Goal: Transaction & Acquisition: Book appointment/travel/reservation

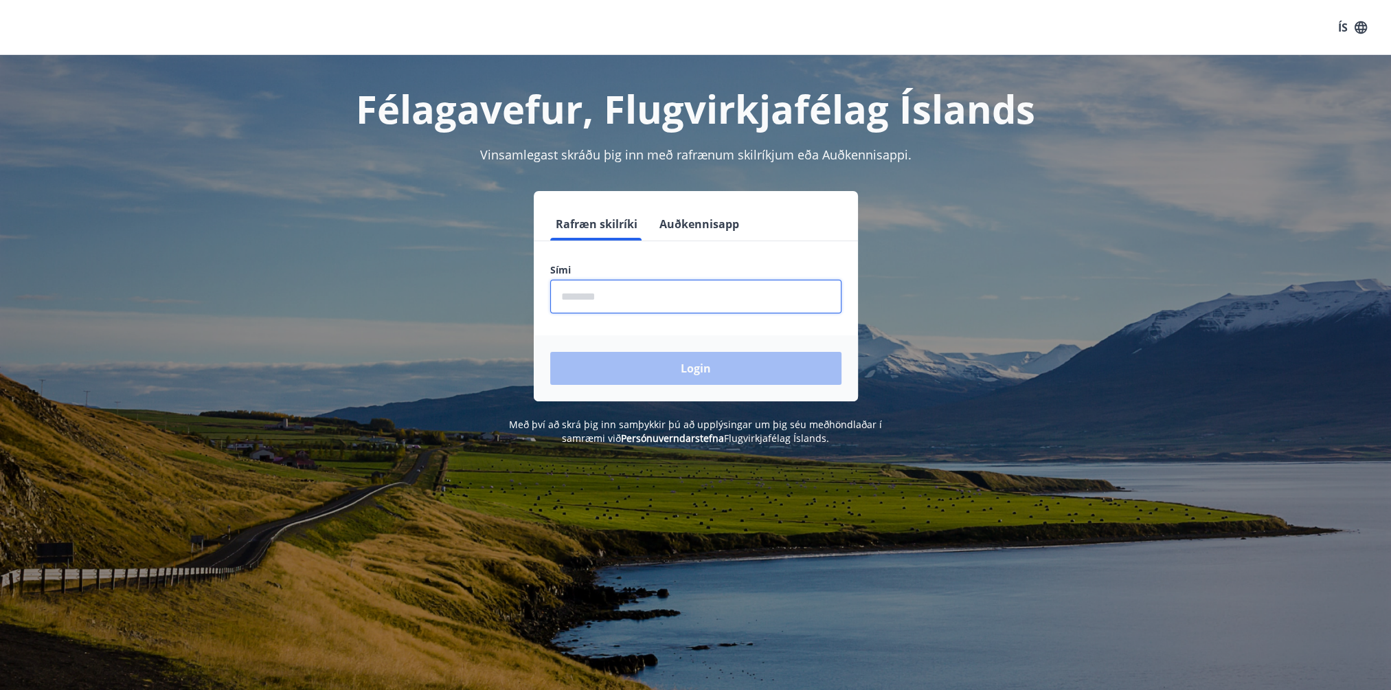
click at [636, 304] on input "phone" at bounding box center [695, 297] width 291 height 34
type input "********"
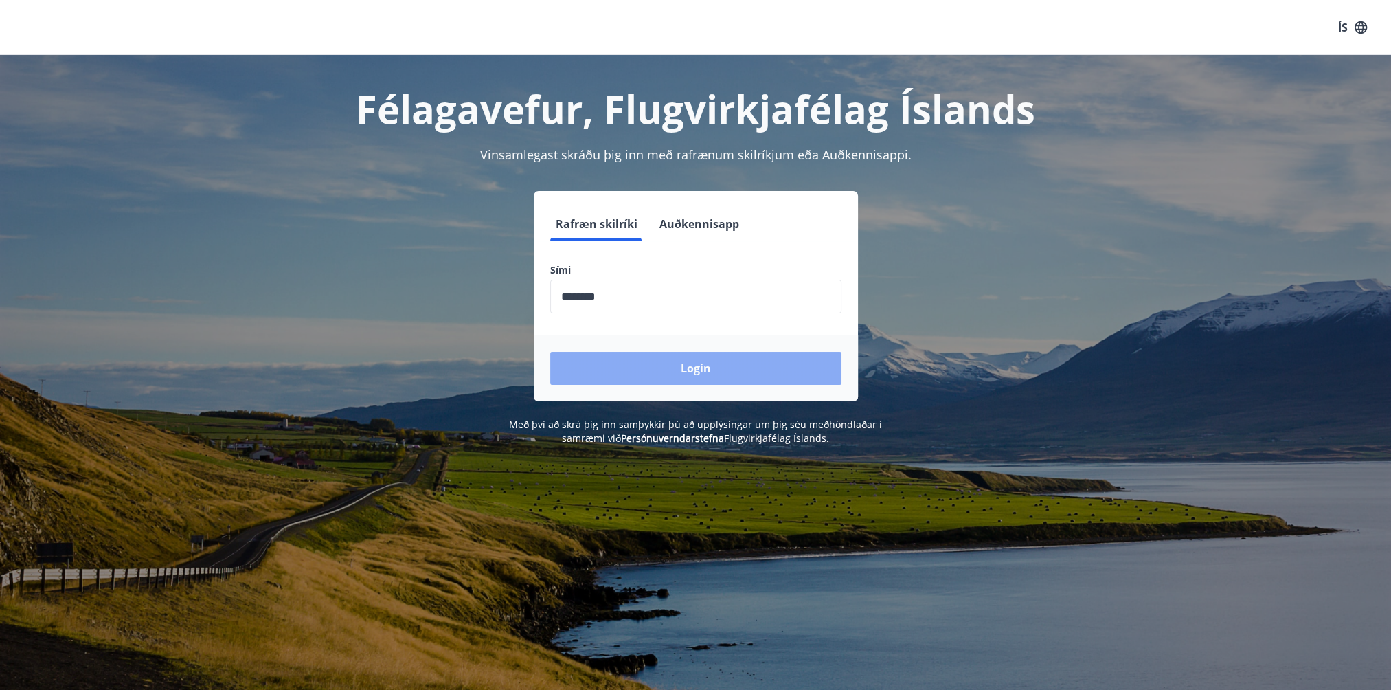
click at [675, 367] on button "Login" at bounding box center [695, 368] width 291 height 33
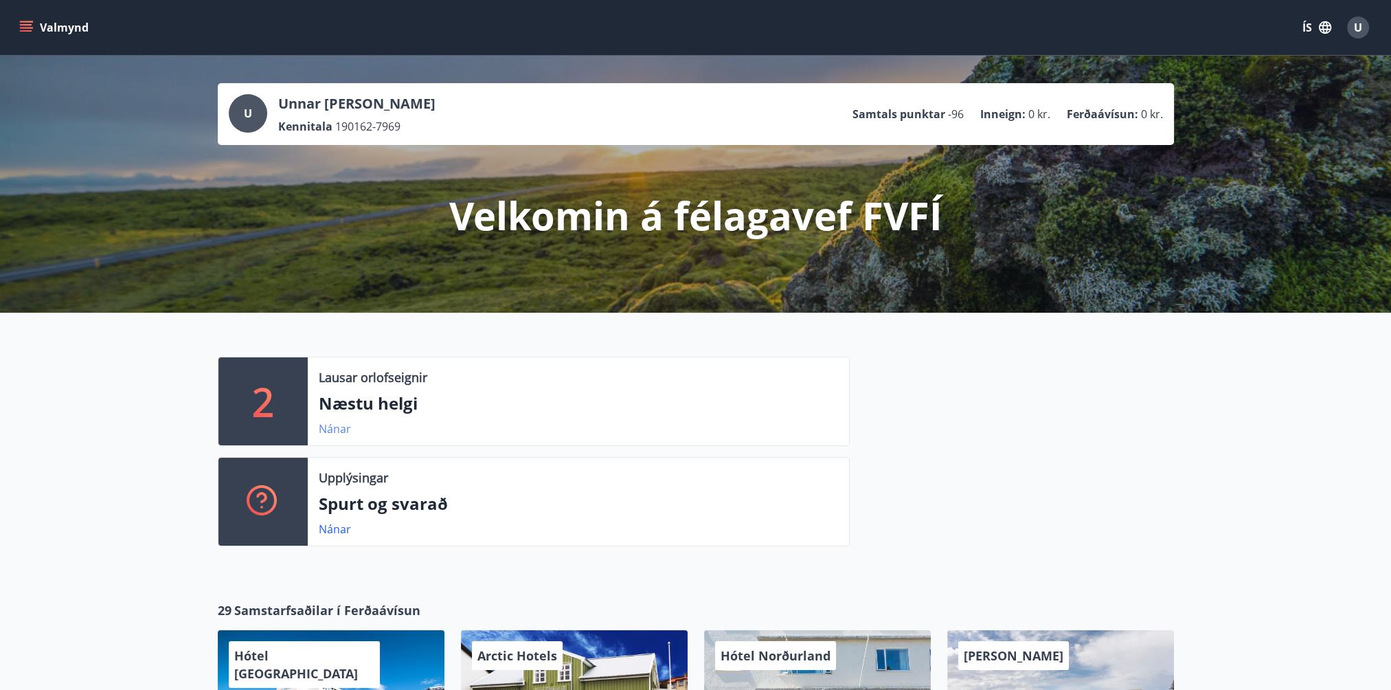
click at [335, 423] on link "Nánar" at bounding box center [335, 428] width 32 height 15
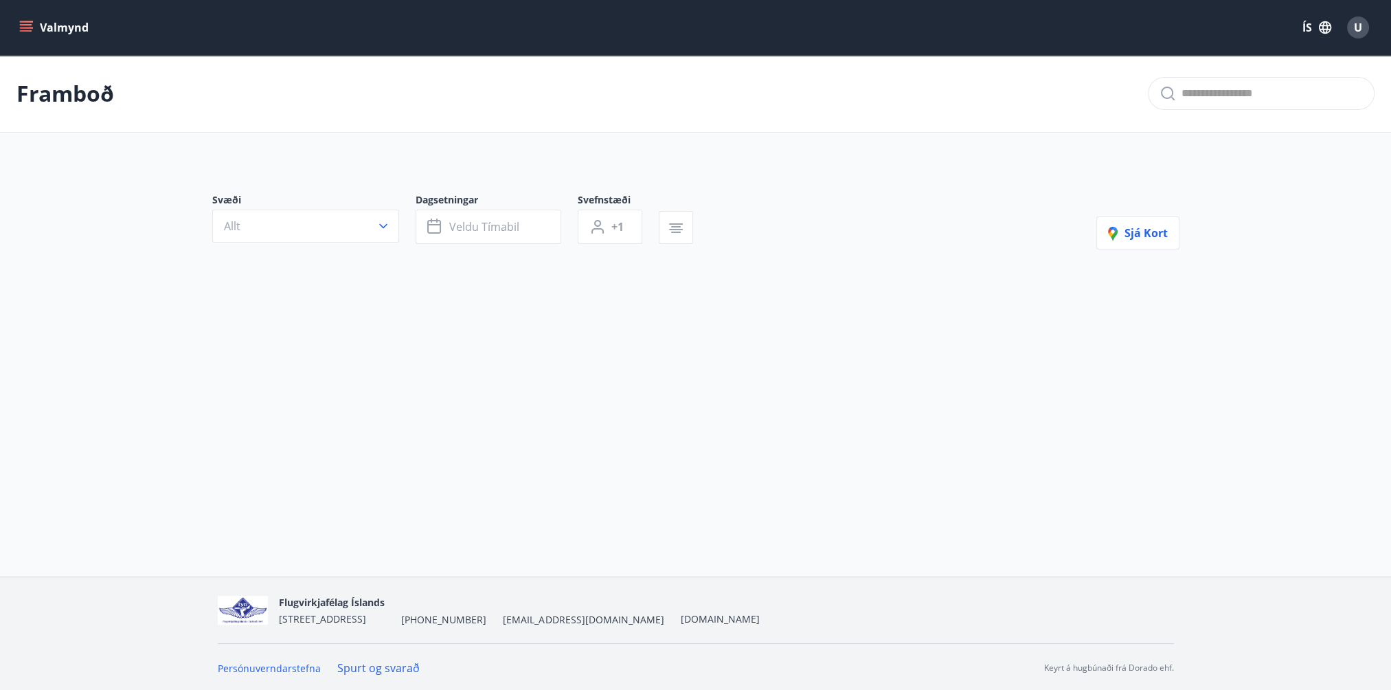
type input "*"
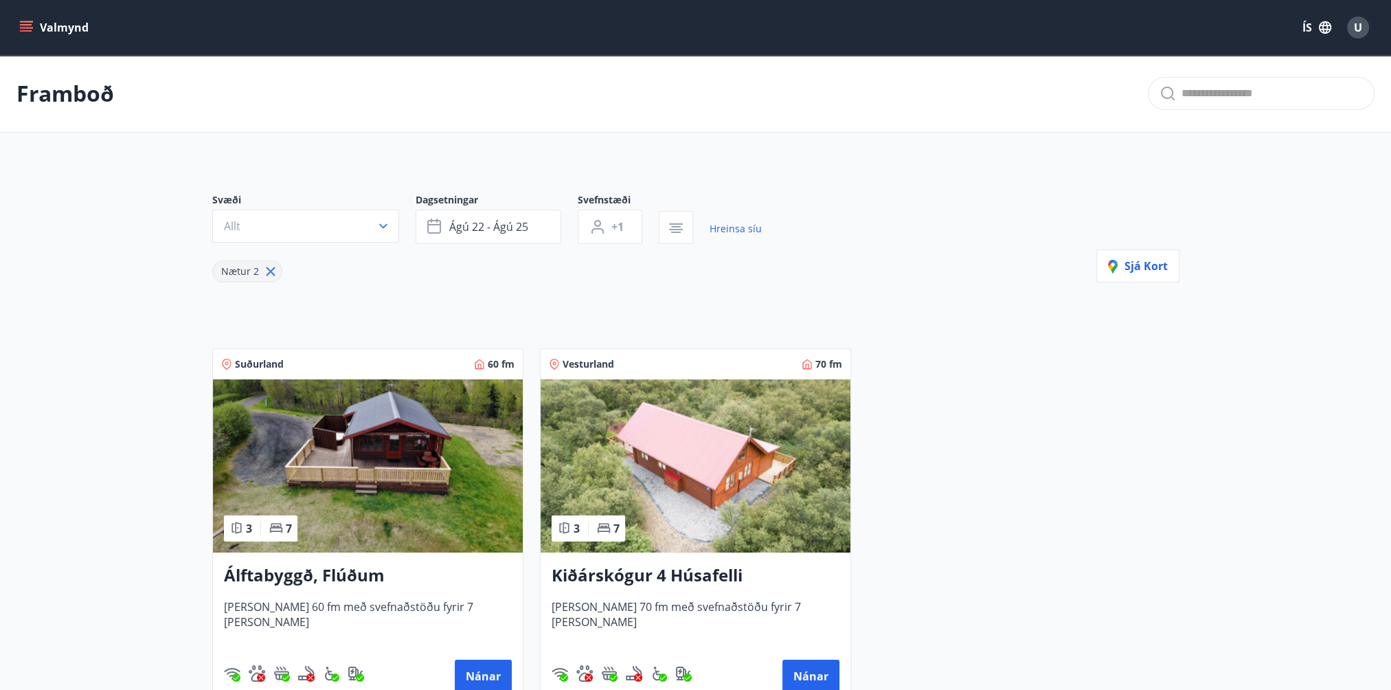
click at [28, 24] on icon "menu" at bounding box center [26, 24] width 12 height 1
click at [1005, 377] on div "Suðurland 60 fm 3 7 Álftabyggð, Flúðum [PERSON_NAME] 60 fm með svefnaðstöðu fyr…" at bounding box center [688, 518] width 984 height 372
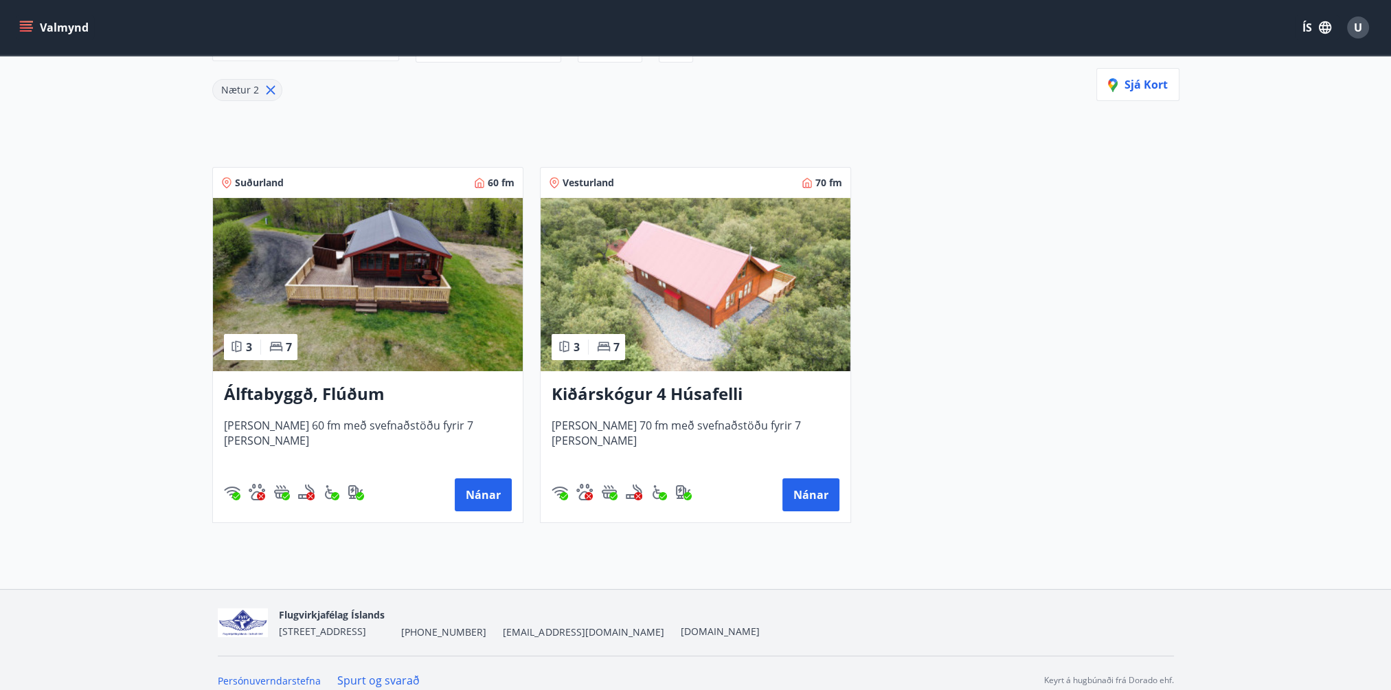
scroll to position [195, 0]
